Goal: Task Accomplishment & Management: Complete application form

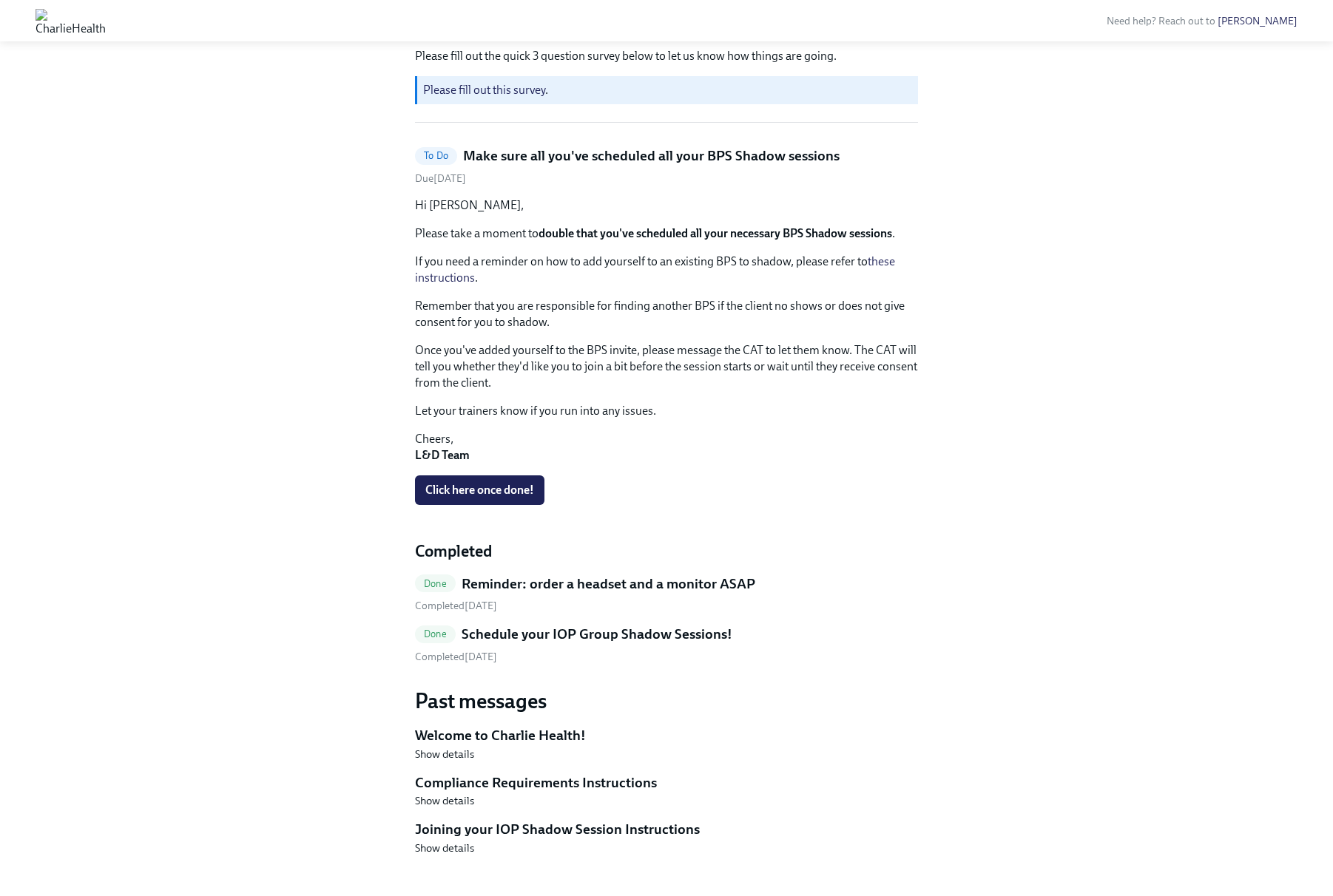
scroll to position [219, 0]
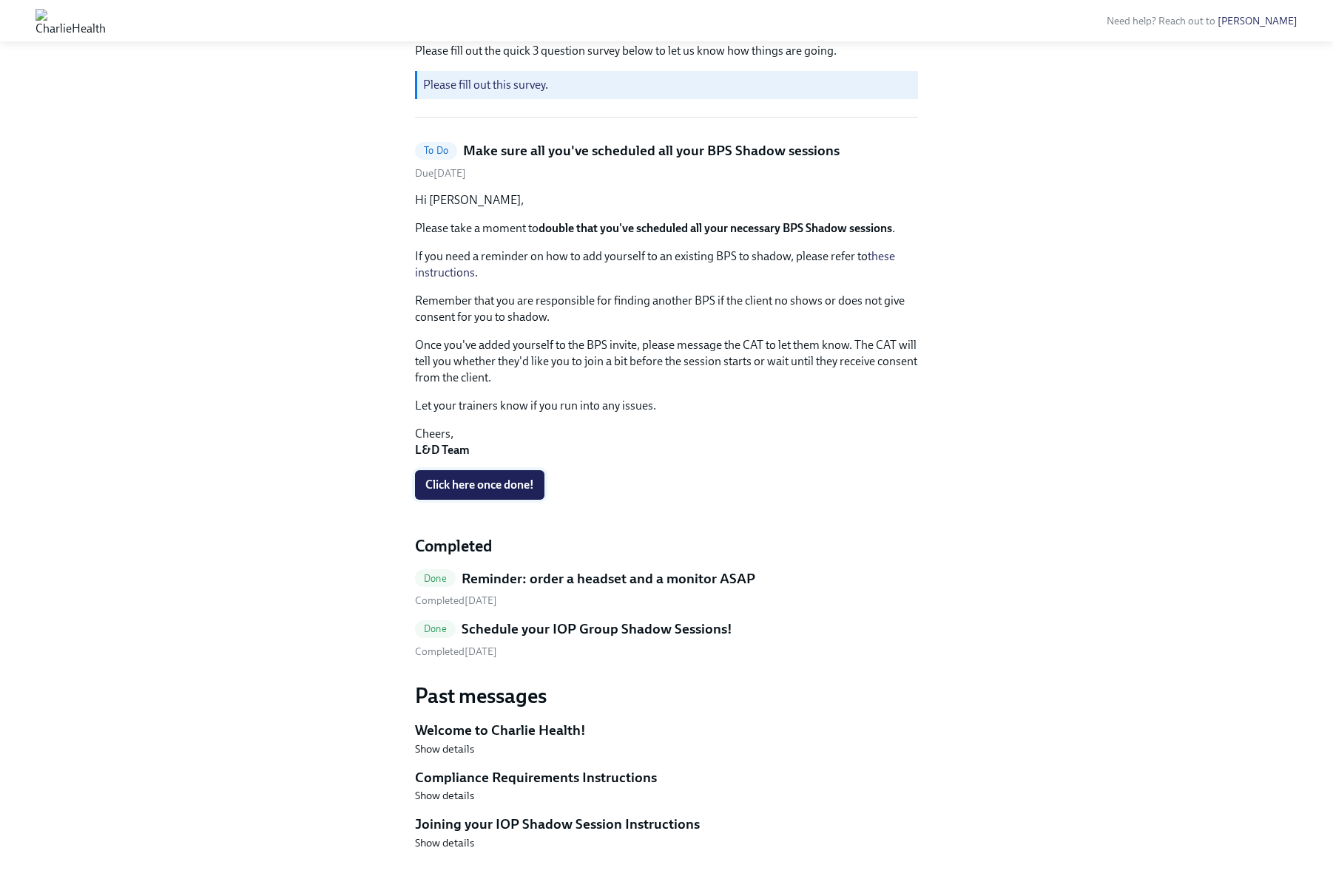
click at [465, 486] on span "Click here once done!" at bounding box center [479, 485] width 109 height 15
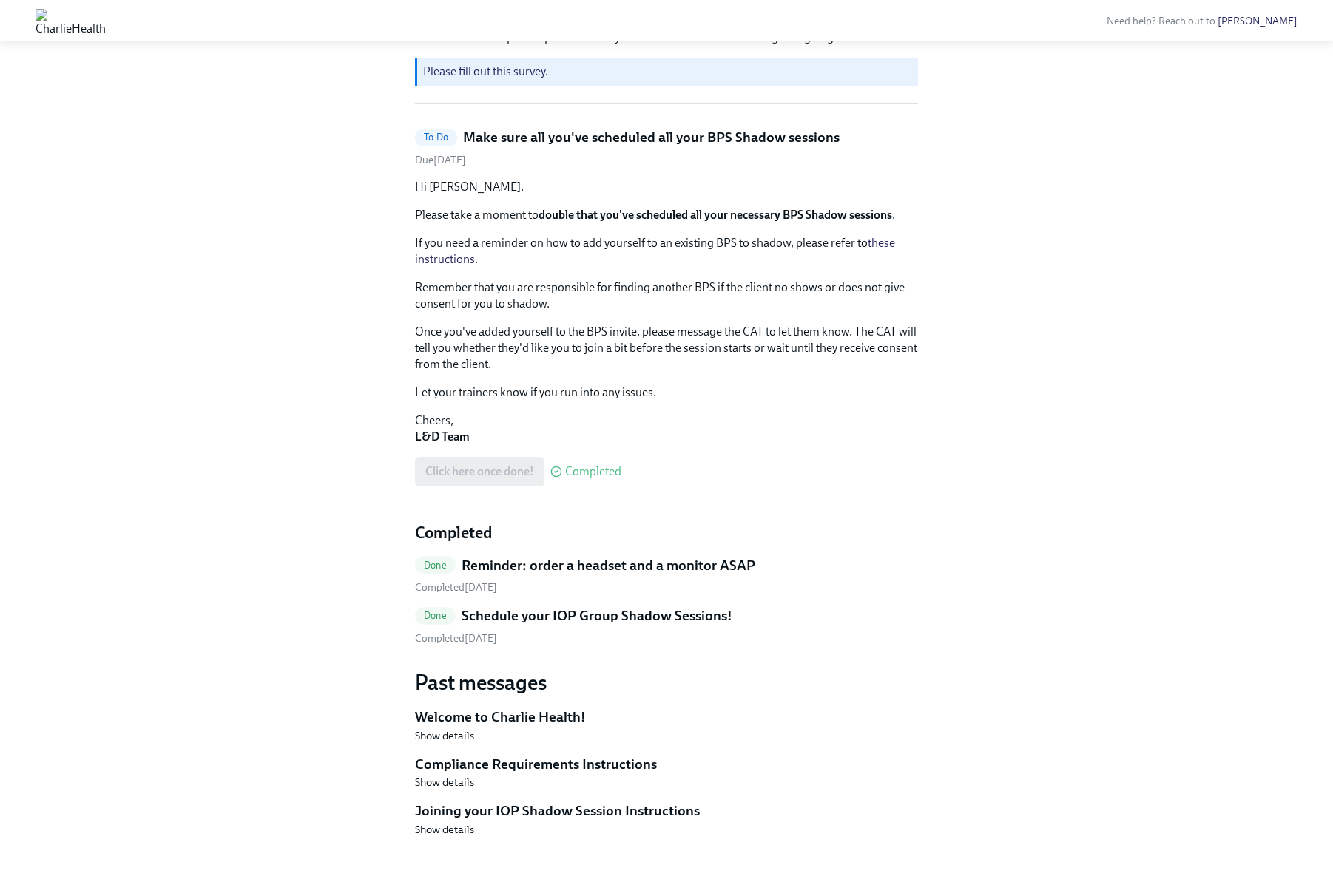
scroll to position [0, 0]
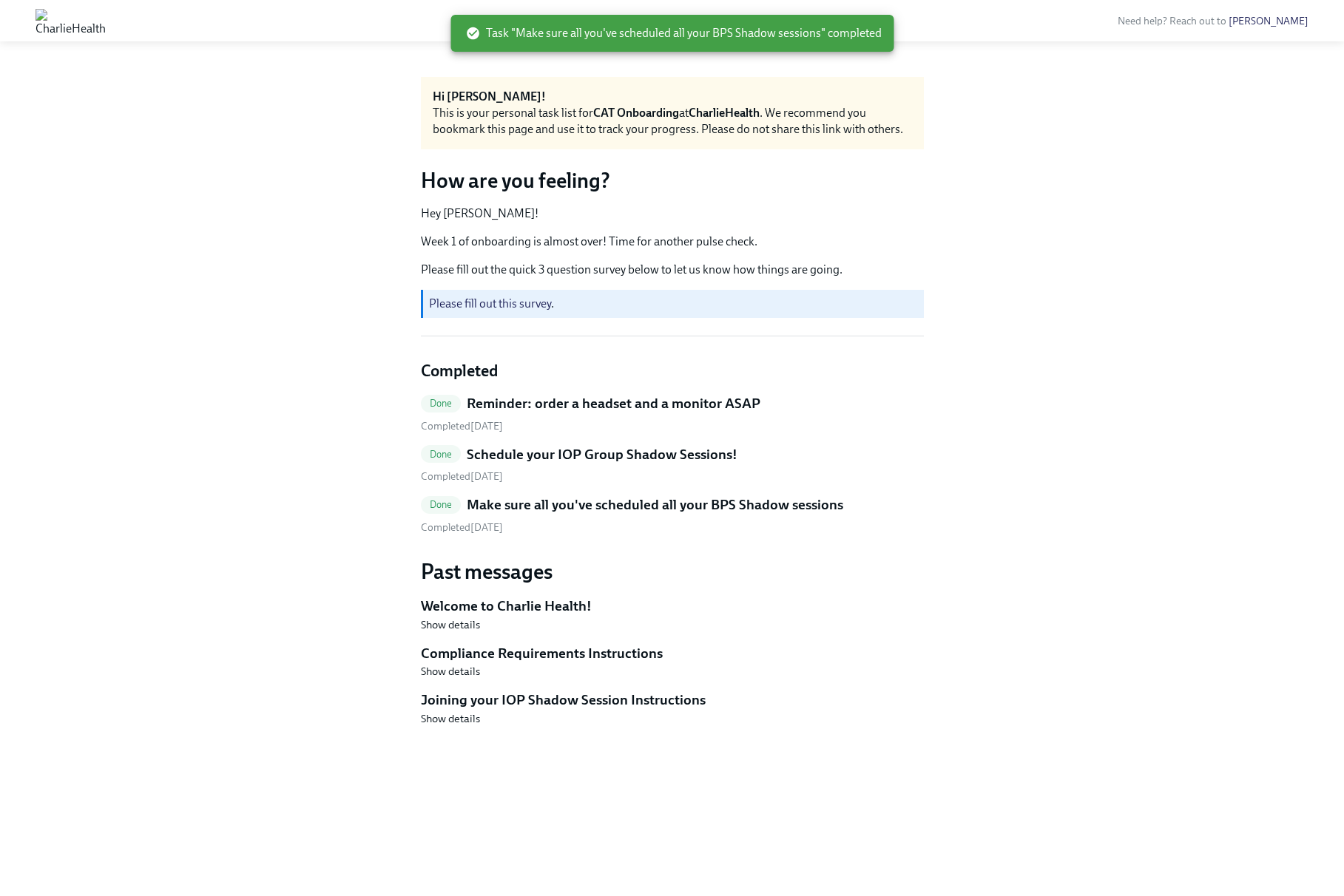
click at [512, 656] on h5 "Compliance Requirements Instructions" at bounding box center [672, 654] width 503 height 20
click at [455, 672] on span "Show details" at bounding box center [450, 672] width 59 height 15
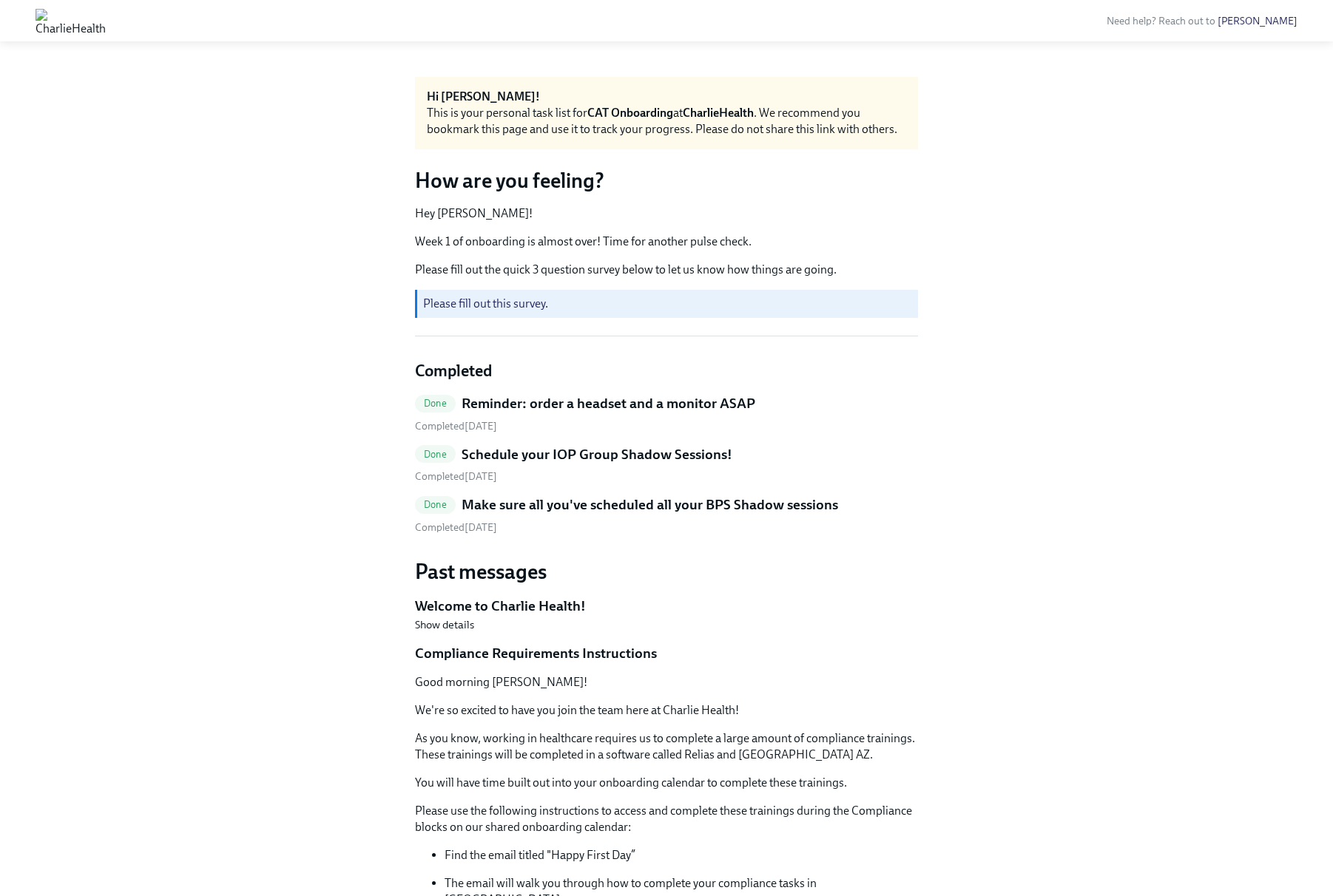
click at [106, 20] on img at bounding box center [70, 20] width 70 height 24
click at [106, 24] on img at bounding box center [70, 20] width 70 height 24
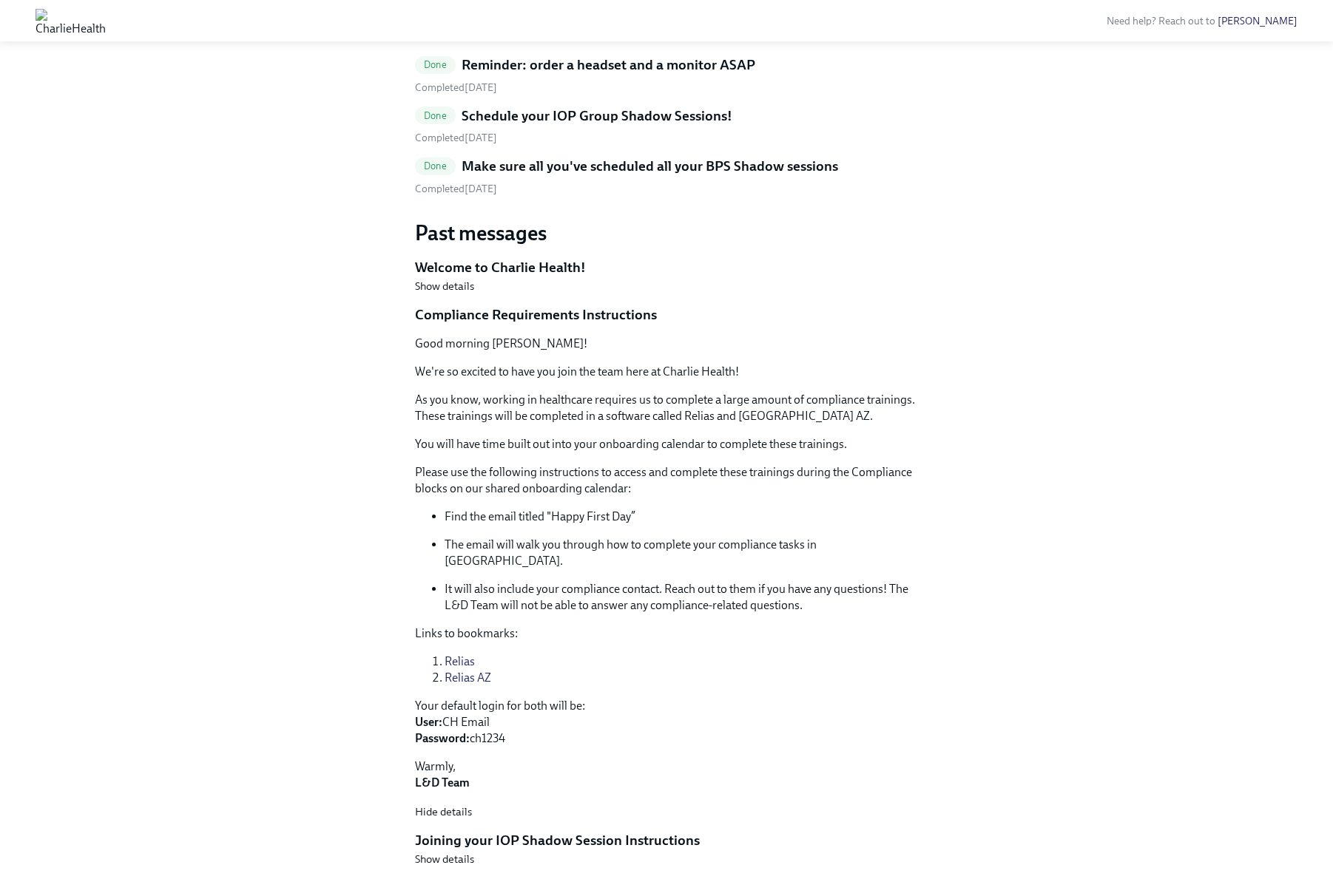
scroll to position [352, 0]
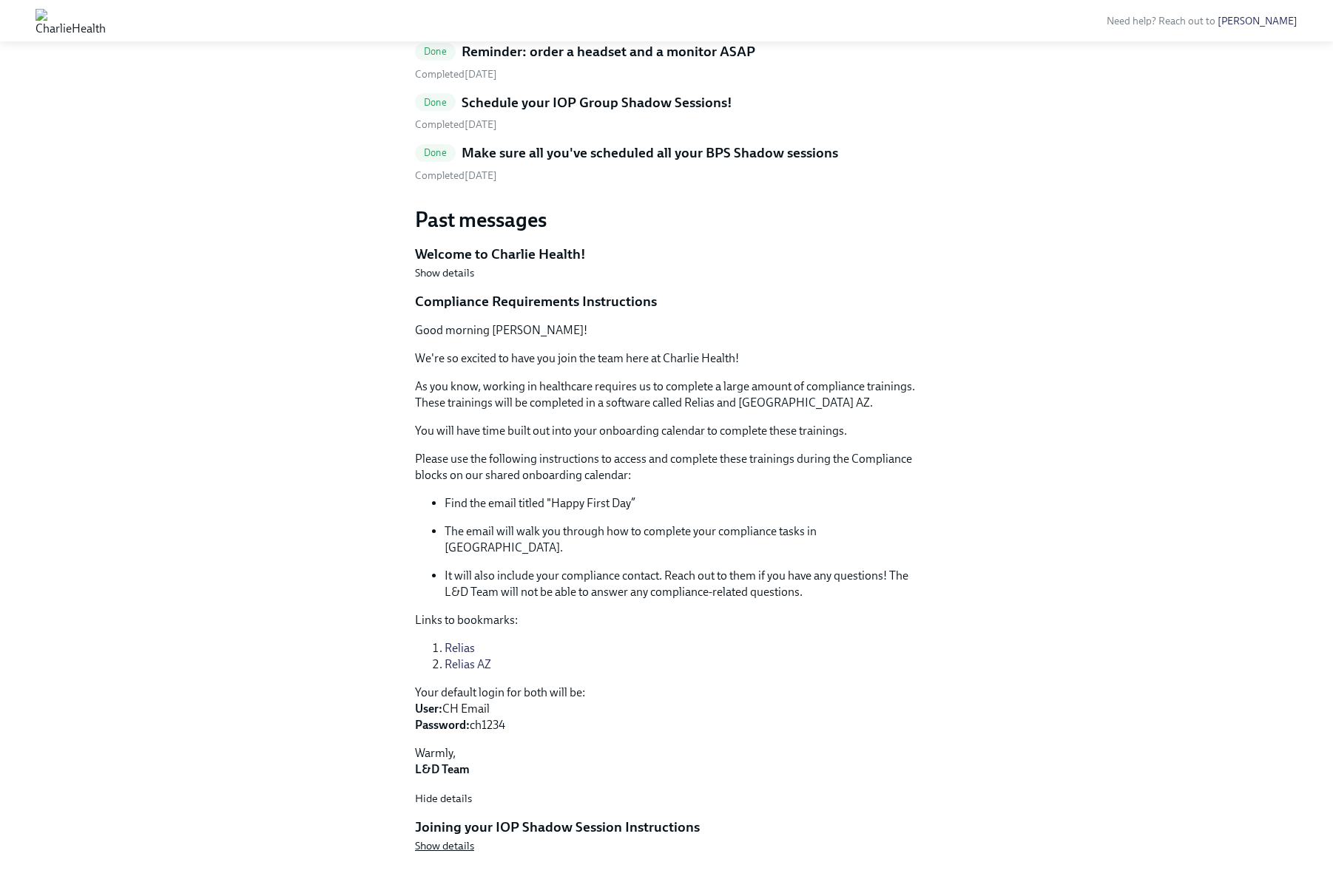
click at [445, 838] on span "Show details" at bounding box center [445, 845] width 59 height 15
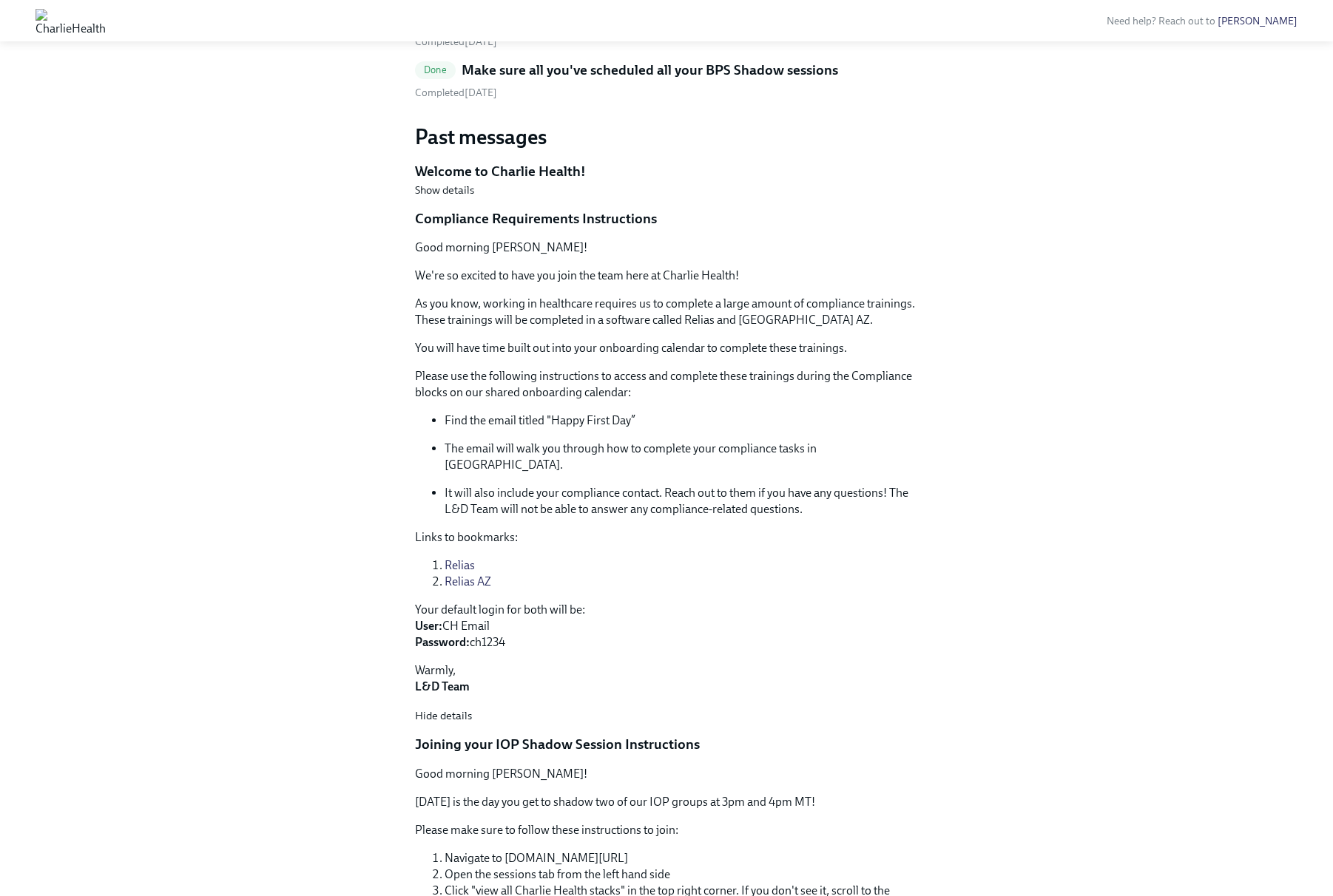
scroll to position [384, 0]
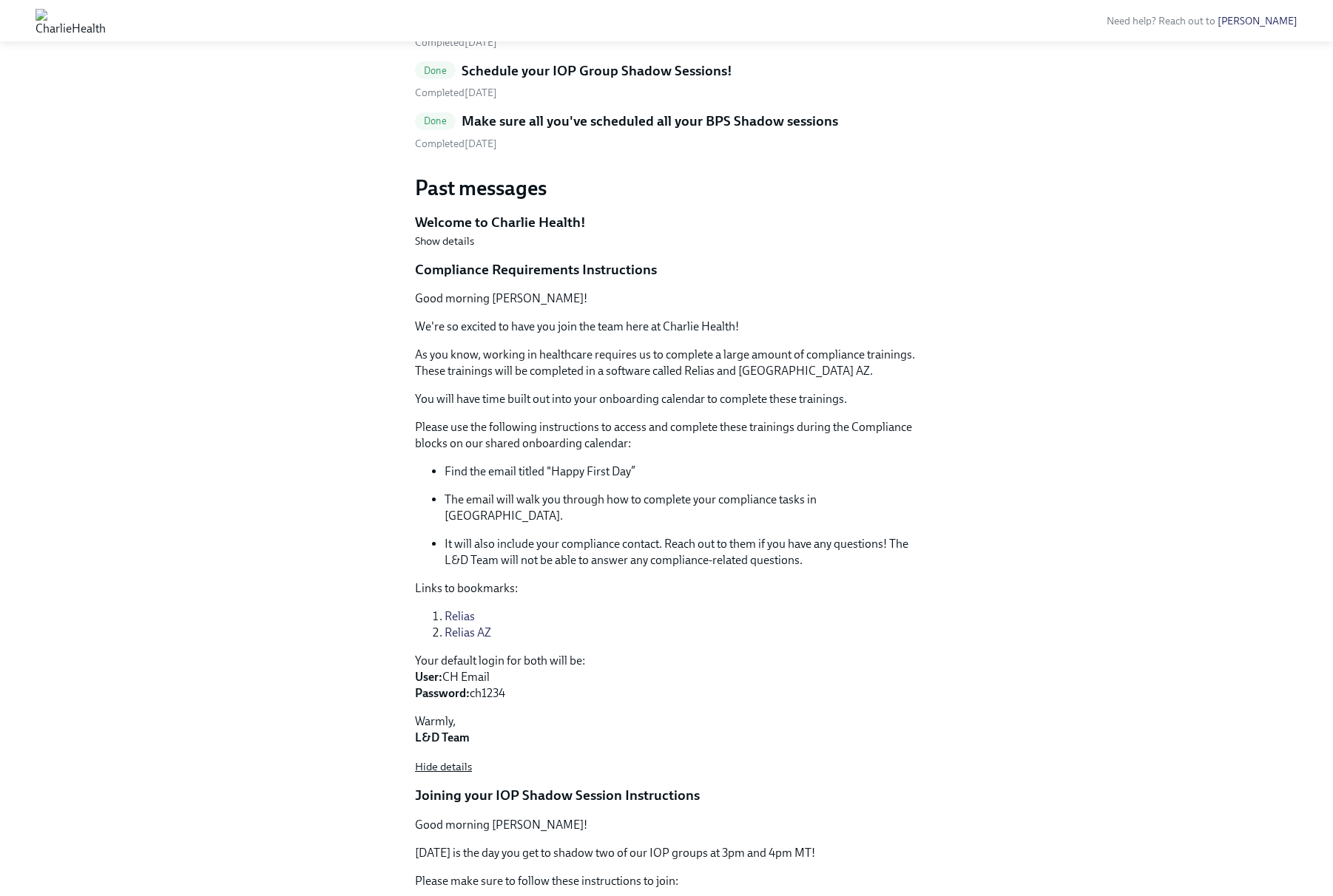
click at [446, 760] on span "Hide details" at bounding box center [444, 767] width 57 height 15
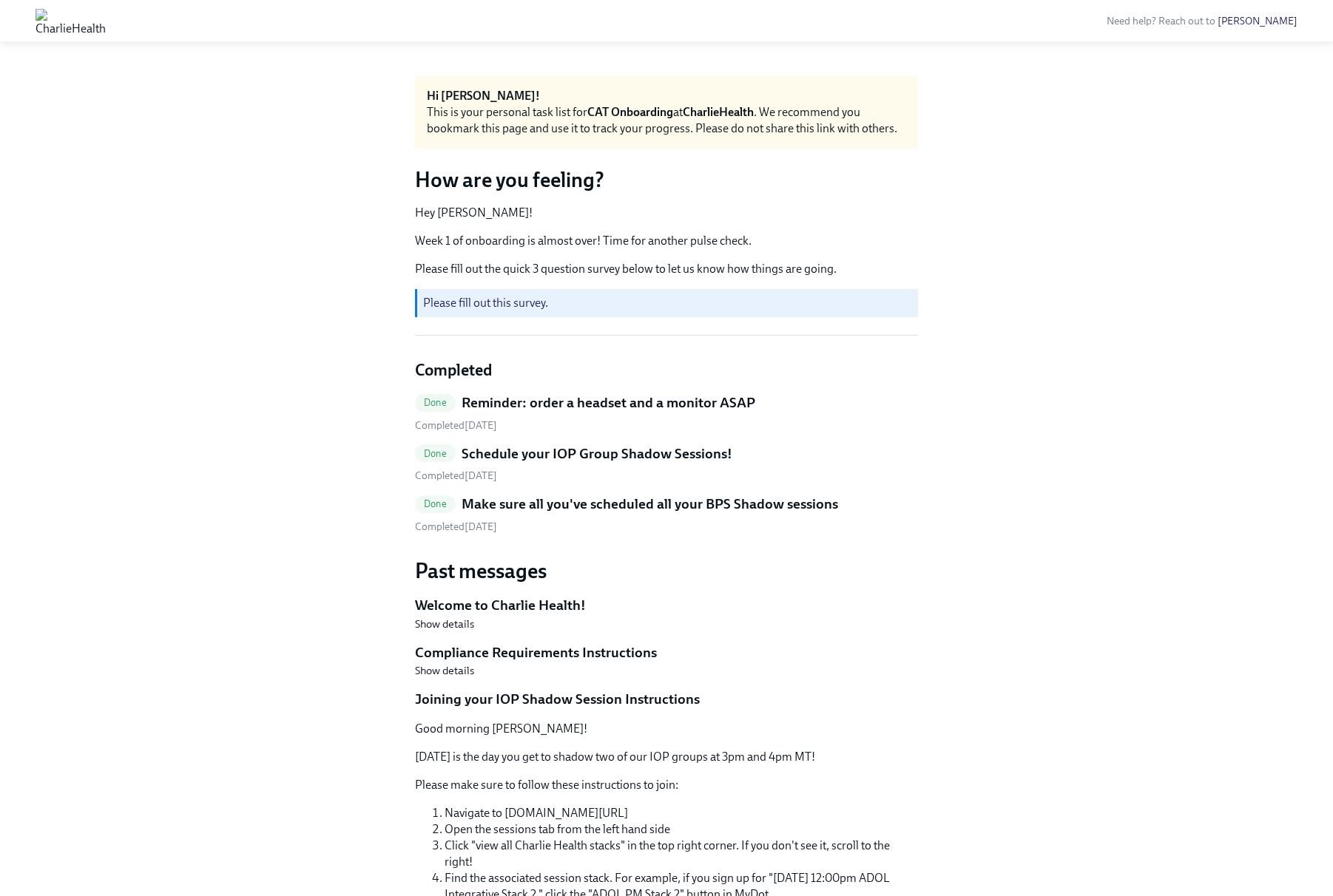
scroll to position [0, 0]
click at [106, 20] on img at bounding box center [70, 20] width 70 height 24
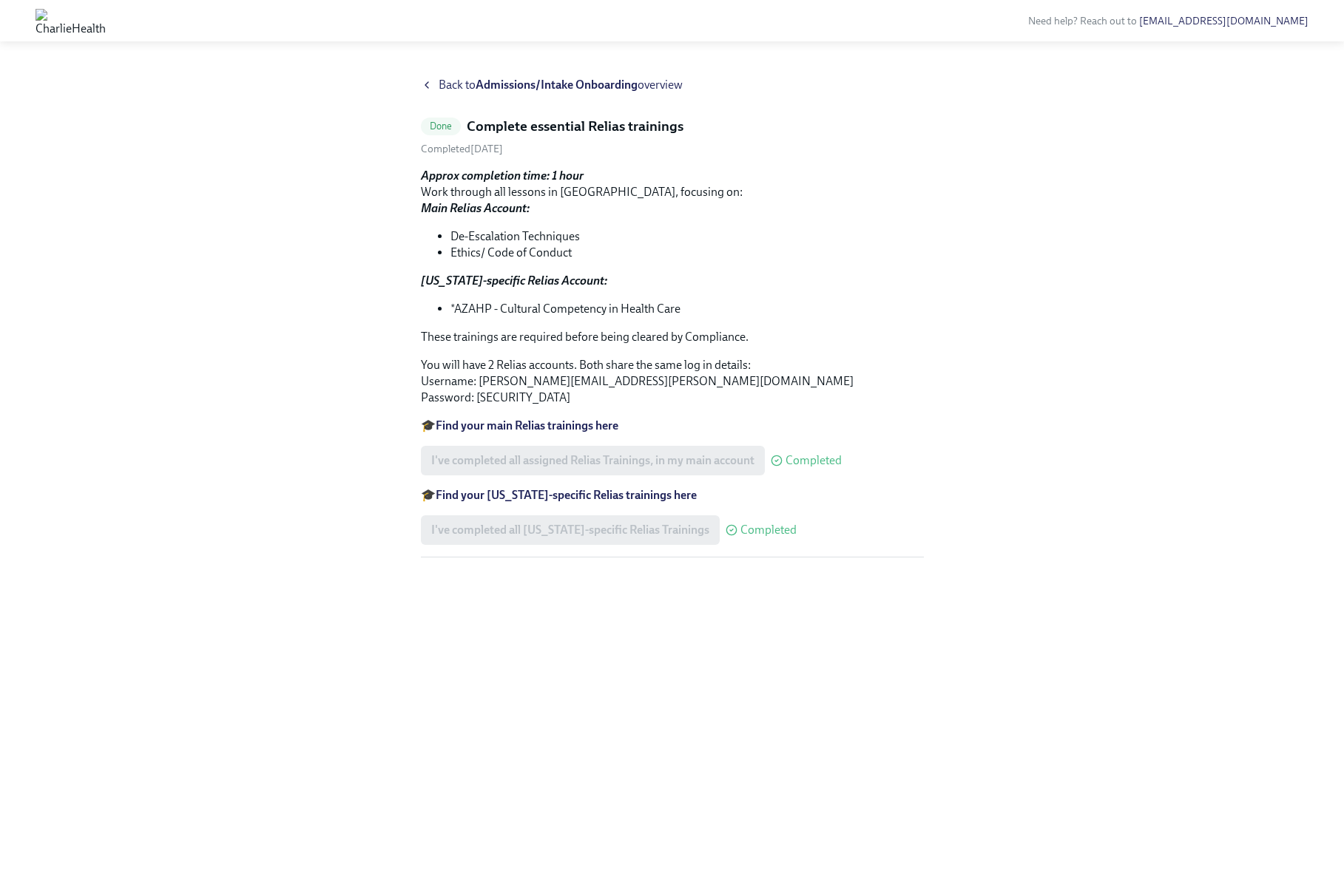
click at [500, 80] on strong "Admissions/Intake Onboarding" at bounding box center [557, 85] width 162 height 14
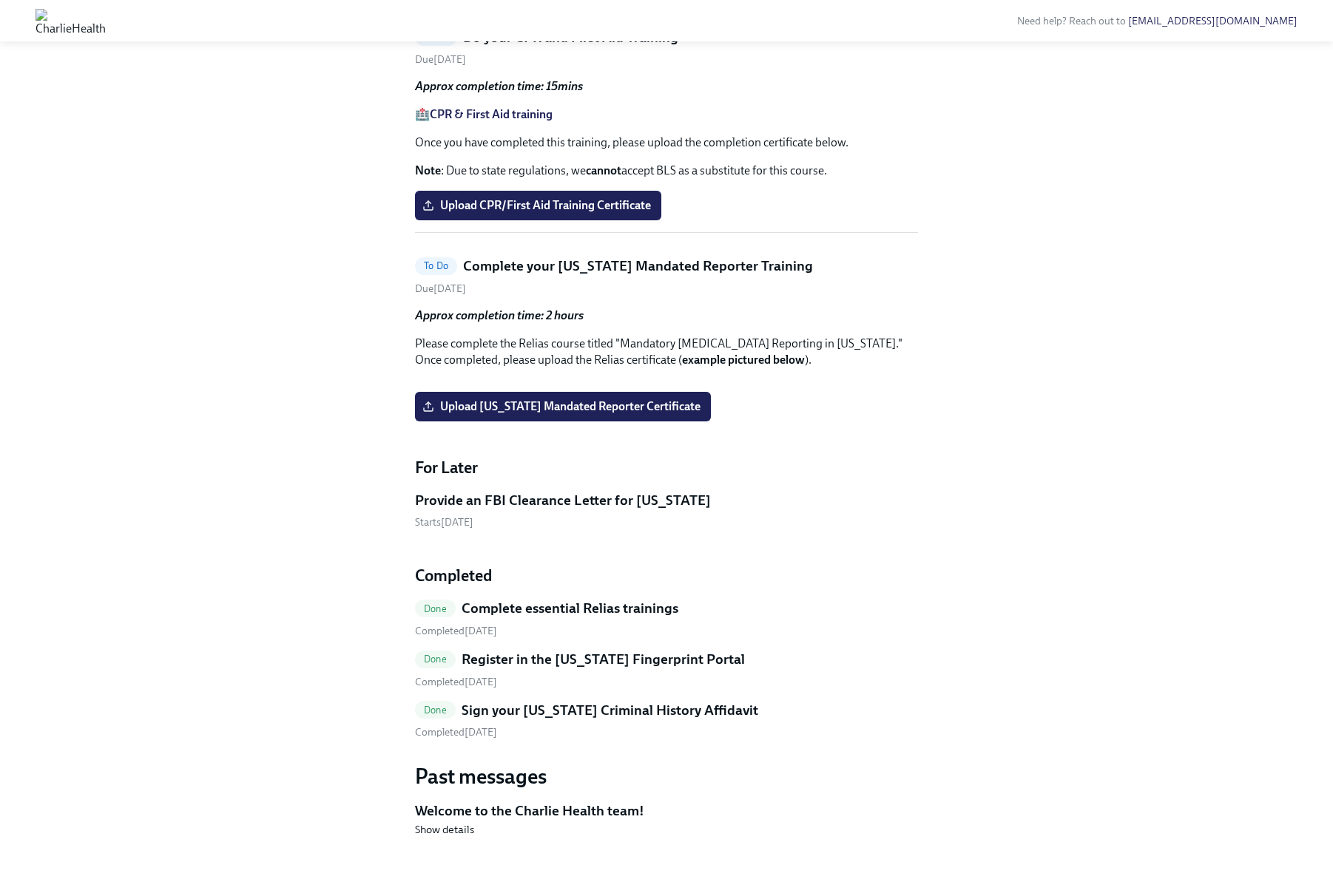
scroll to position [1064, 0]
click at [478, 121] on strong "CPR & First Aid training" at bounding box center [491, 114] width 123 height 14
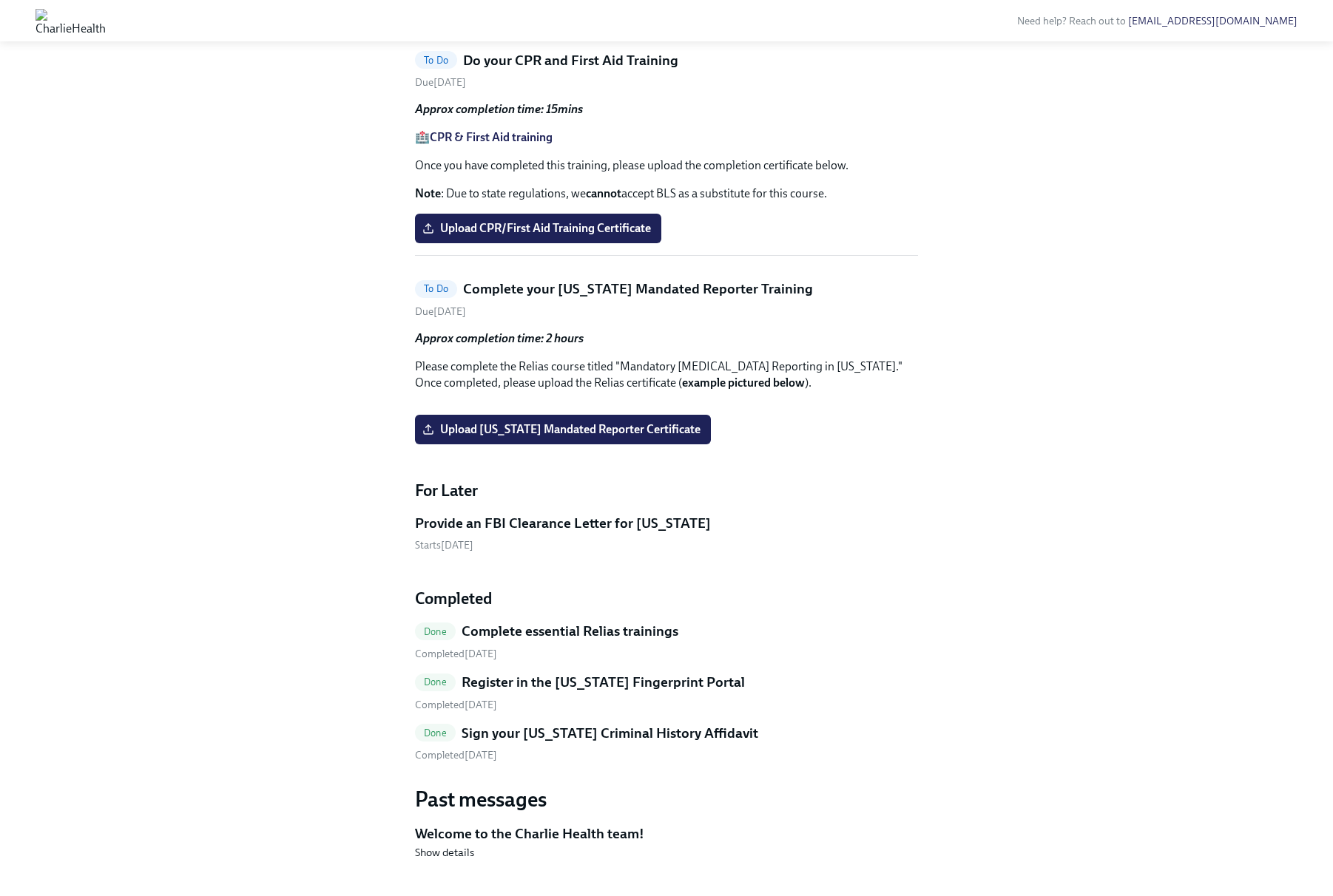
scroll to position [808, 0]
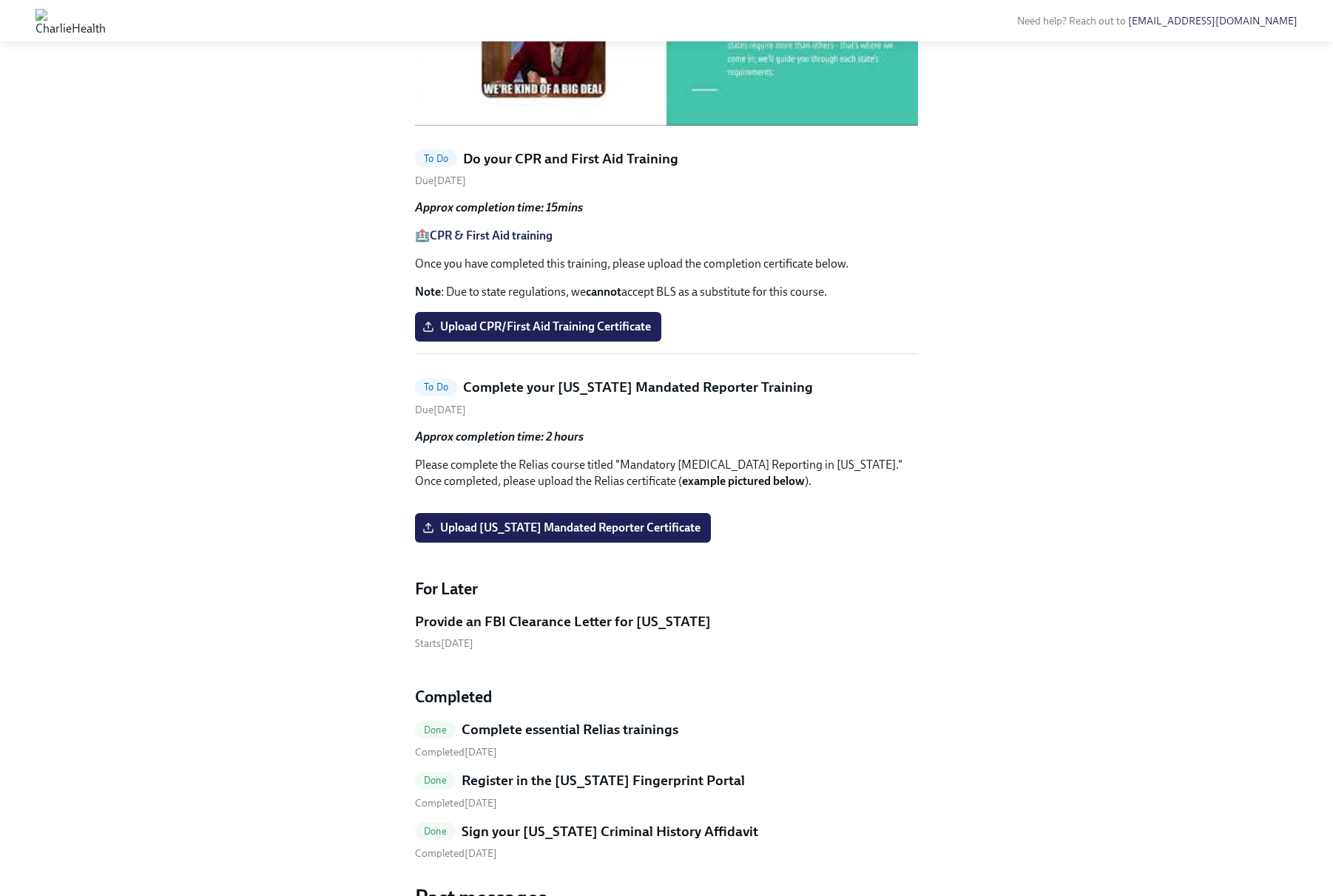
click at [497, 242] on strong "CPR & First Aid training" at bounding box center [491, 236] width 123 height 14
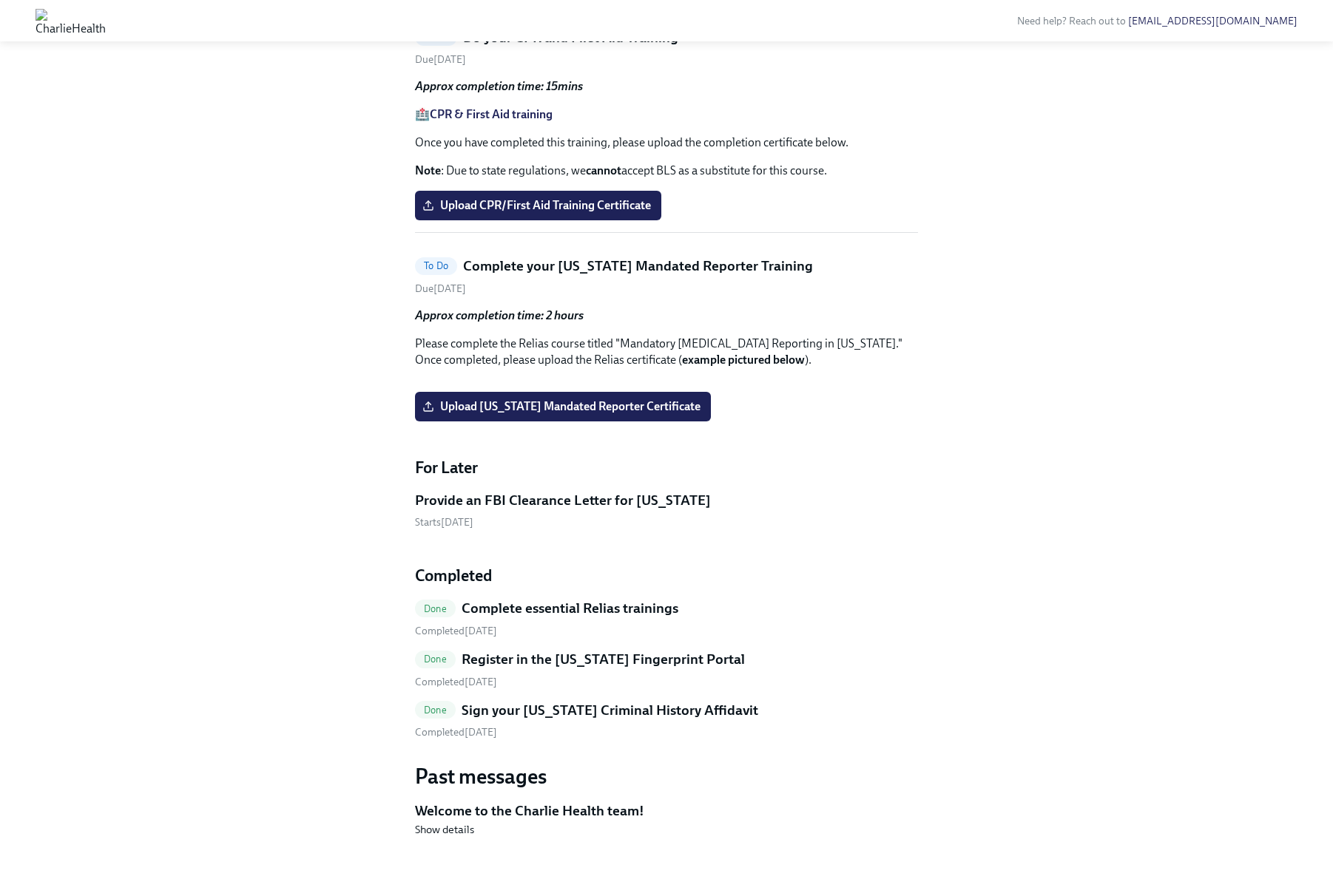
scroll to position [1283, 0]
click at [602, 414] on span "Upload Pennsylvania Mandated Reporter Certificate" at bounding box center [562, 406] width 275 height 15
click at [0, 0] on input "Upload Pennsylvania Mandated Reporter Certificate" at bounding box center [0, 0] width 0 height 0
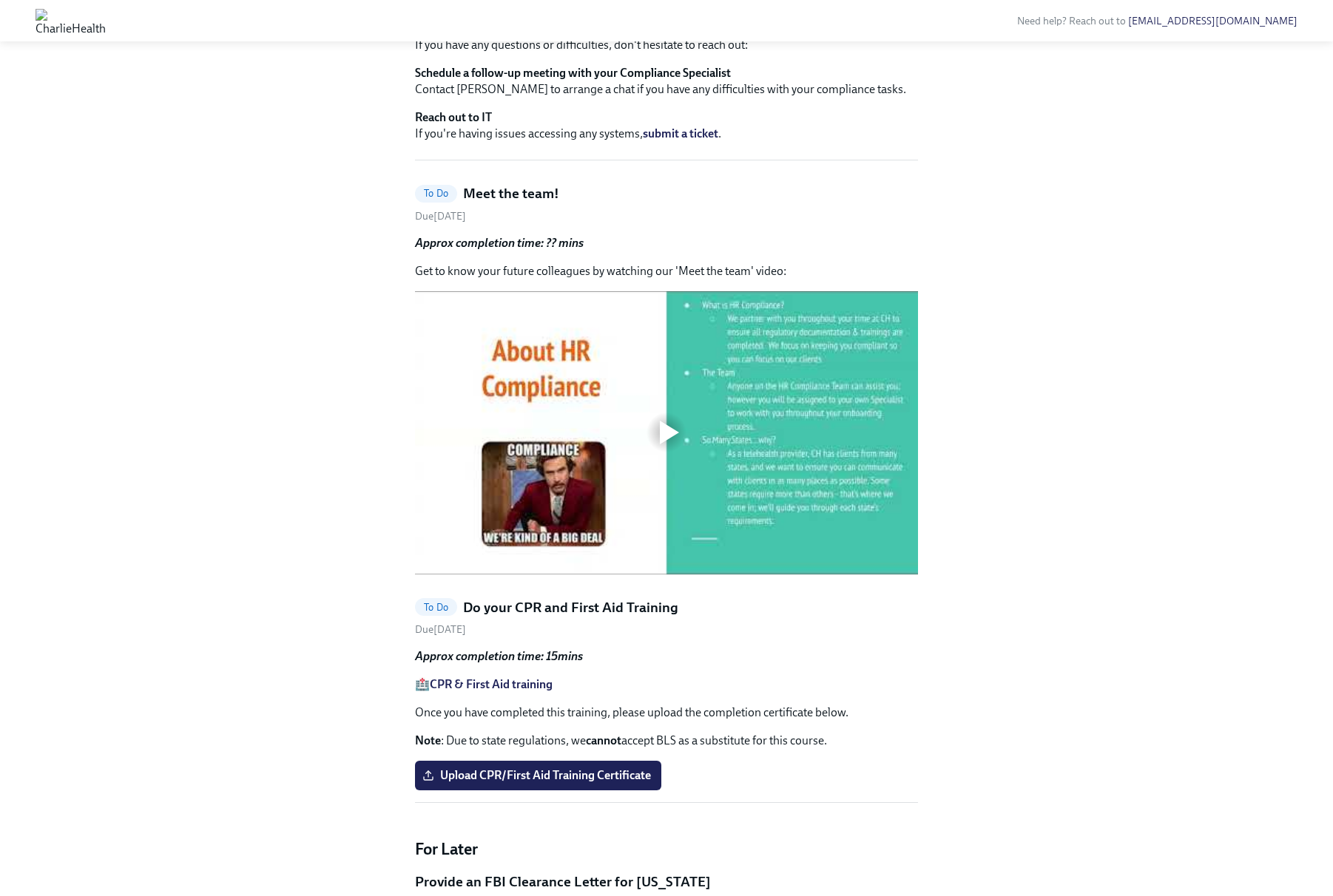
scroll to position [990, 0]
